Goal: Information Seeking & Learning: Learn about a topic

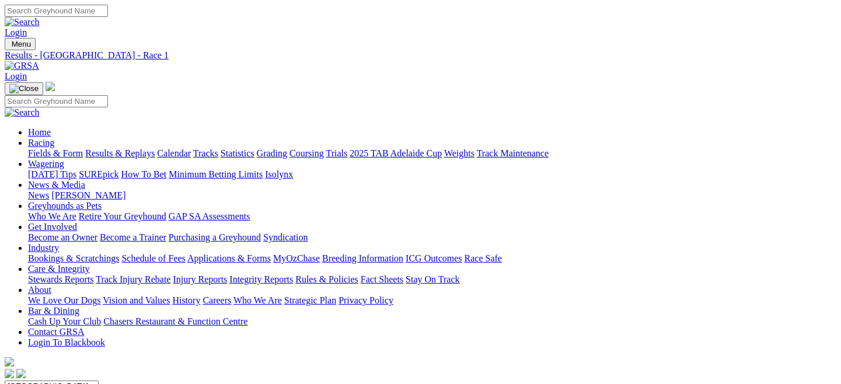
click at [61, 148] on link "Fields & Form" at bounding box center [55, 153] width 55 height 10
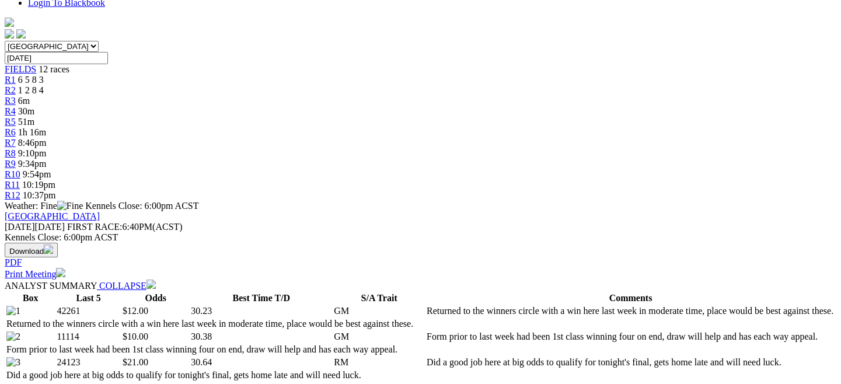
scroll to position [152, 0]
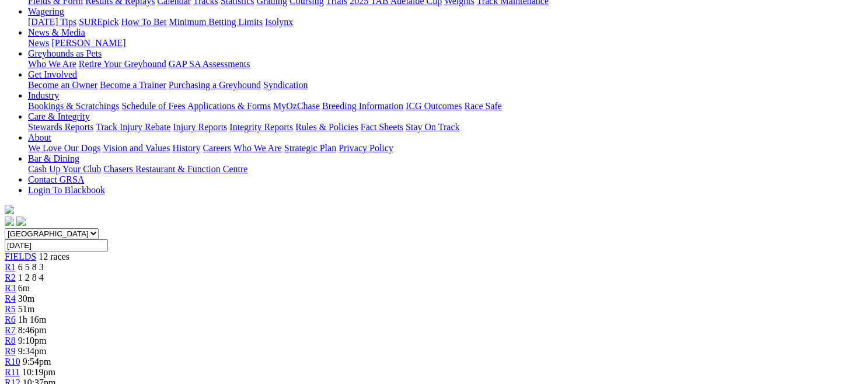
click at [16, 293] on span "R4" at bounding box center [10, 298] width 11 height 10
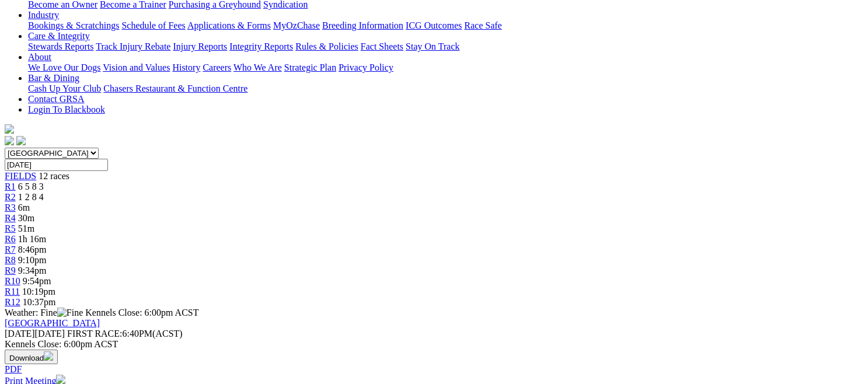
scroll to position [193, 0]
